Goal: Transaction & Acquisition: Purchase product/service

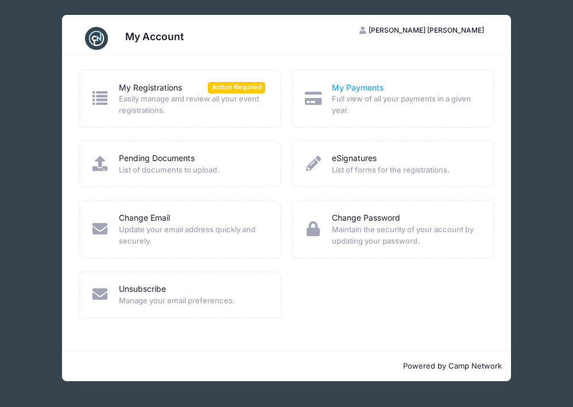
click at [365, 82] on link "My Payments" at bounding box center [358, 88] width 52 height 12
click at [139, 91] on link "My Registrations" at bounding box center [150, 88] width 63 height 12
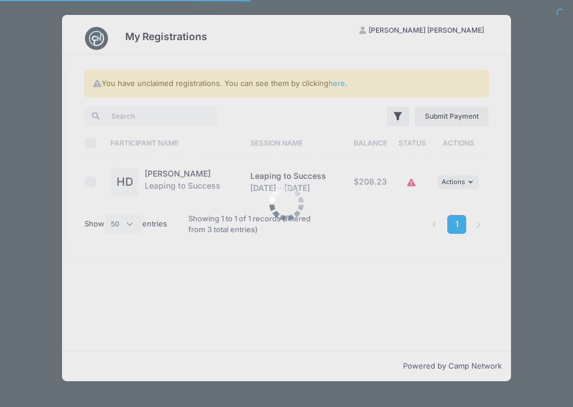
select select "50"
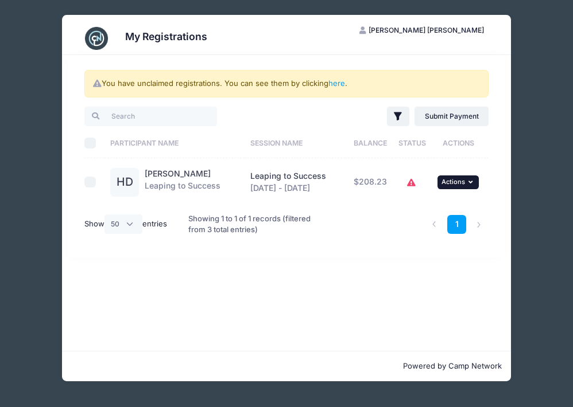
click at [473, 180] on icon "button" at bounding box center [471, 182] width 7 height 6
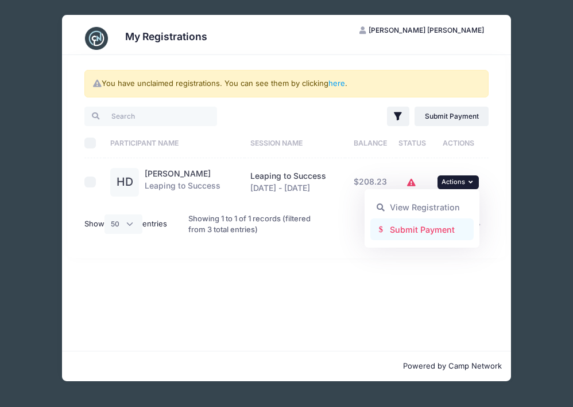
click at [431, 232] on link "Submit Payment" at bounding box center [422, 230] width 104 height 22
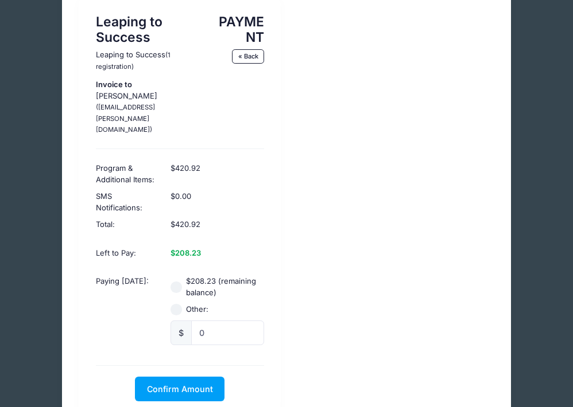
scroll to position [71, 0]
click at [181, 281] on input "$208.23 (remaining balance)" at bounding box center [175, 286] width 11 height 11
radio input "true"
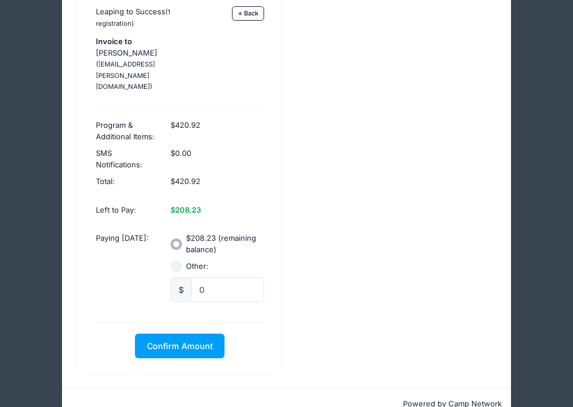
scroll to position [113, 0]
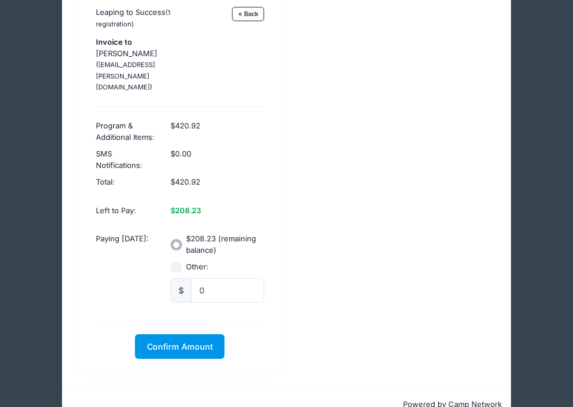
click at [192, 342] on span "Confirm Amount" at bounding box center [180, 347] width 66 height 10
click at [199, 334] on button "Pay with Card" at bounding box center [180, 346] width 79 height 25
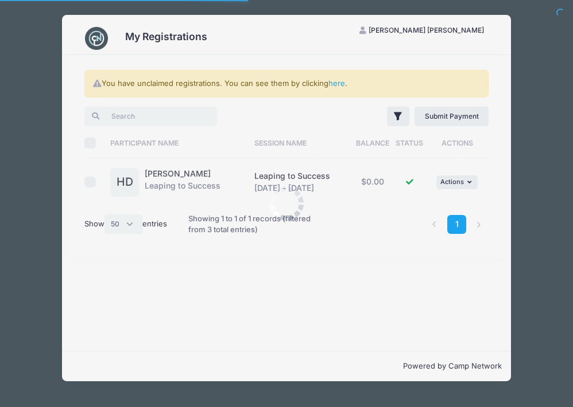
select select "50"
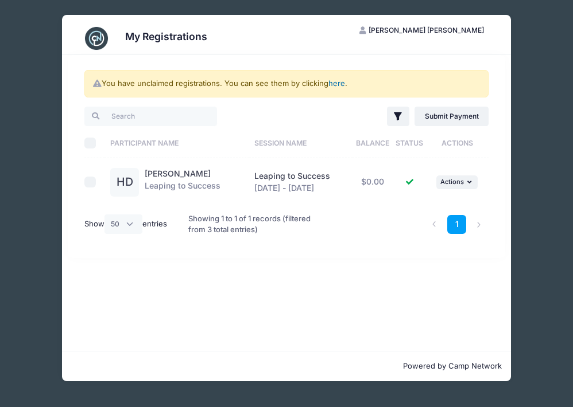
click at [344, 80] on link "here" at bounding box center [336, 83] width 17 height 9
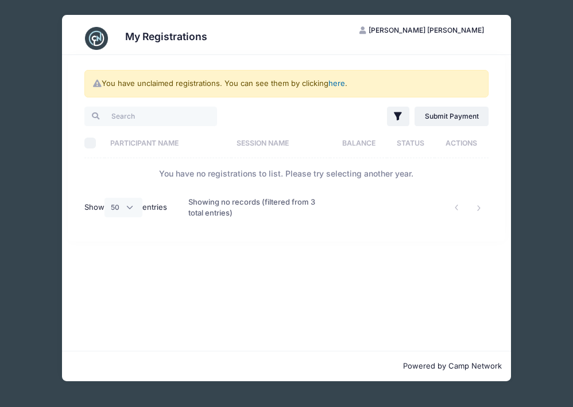
click at [337, 85] on link "here" at bounding box center [336, 83] width 17 height 9
click at [453, 30] on span "[PERSON_NAME] [PERSON_NAME]" at bounding box center [425, 30] width 115 height 9
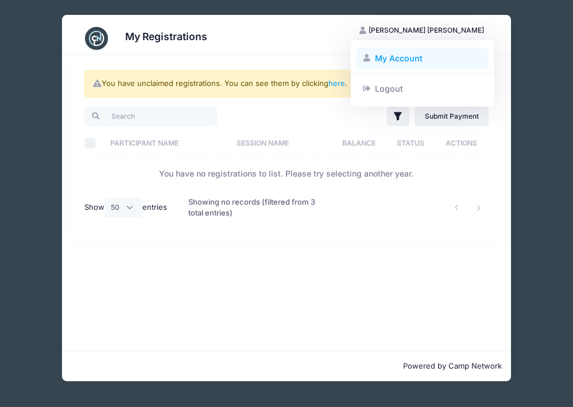
click at [409, 58] on link "My Account" at bounding box center [422, 59] width 133 height 22
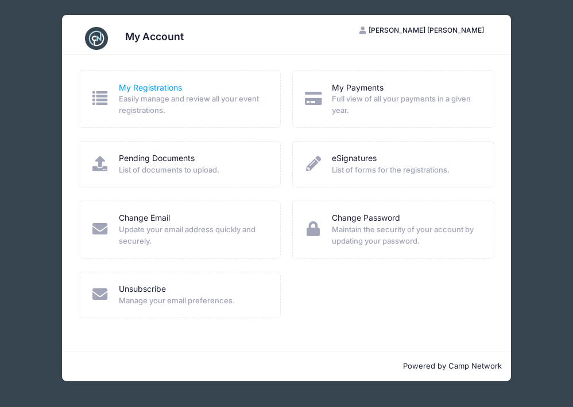
click at [150, 88] on link "My Registrations" at bounding box center [150, 88] width 63 height 12
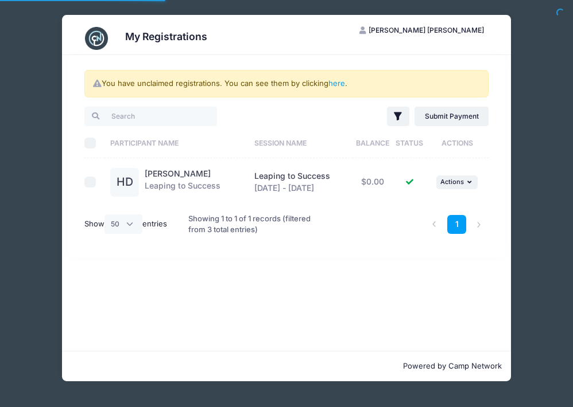
select select "50"
click at [170, 174] on link "Harper Dunsmoor" at bounding box center [178, 174] width 66 height 10
